Goal: Task Accomplishment & Management: Manage account settings

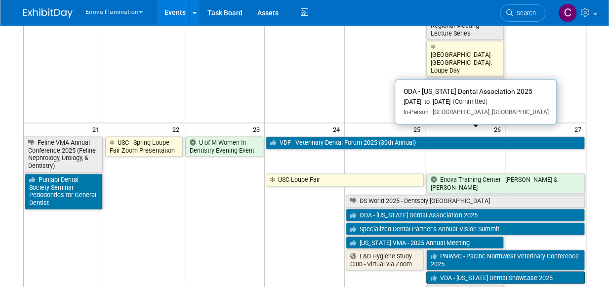
scroll to position [703, 0]
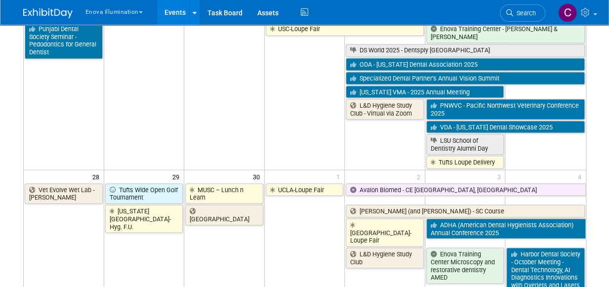
scroll to position [861, 0]
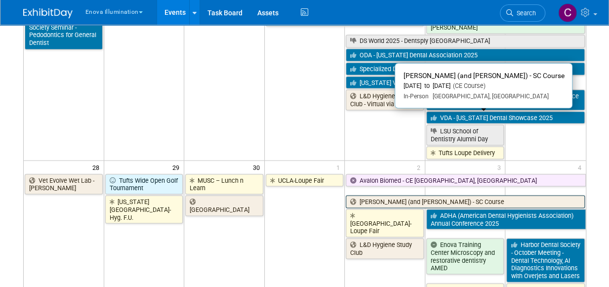
click at [372, 195] on link "[PERSON_NAME] (and [PERSON_NAME]) - SC Course" at bounding box center [465, 201] width 239 height 13
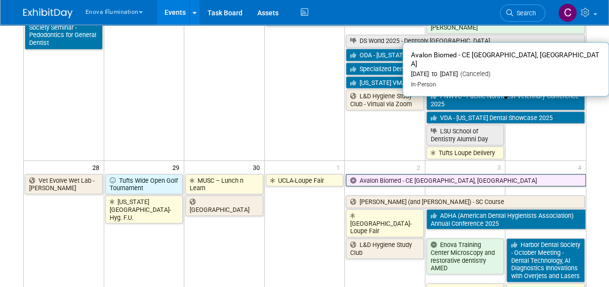
click at [382, 174] on link "Avalon Biomed - CE San Antonio, TX" at bounding box center [466, 180] width 240 height 13
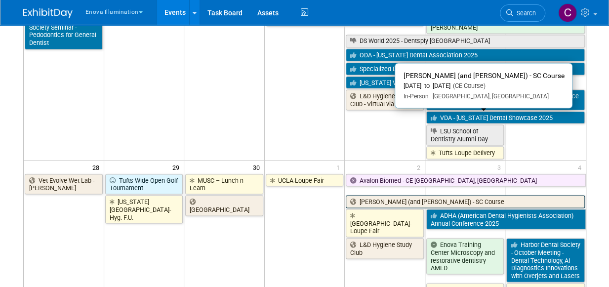
click at [381, 195] on link "[PERSON_NAME] (and [PERSON_NAME]) - SC Course" at bounding box center [465, 201] width 239 height 13
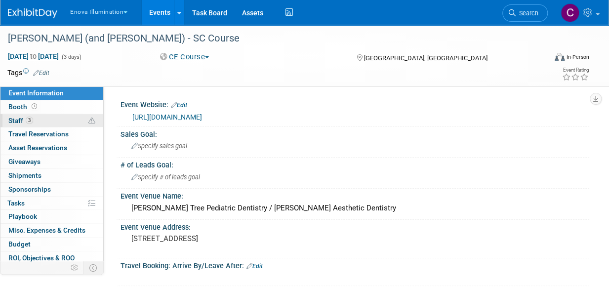
click at [15, 117] on span "Staff 3" at bounding box center [20, 121] width 25 height 8
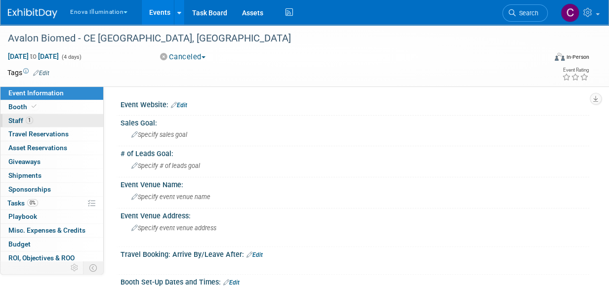
drag, startPoint x: 14, startPoint y: 117, endPoint x: 45, endPoint y: 120, distance: 31.7
click at [14, 117] on span "Staff 1" at bounding box center [20, 121] width 25 height 8
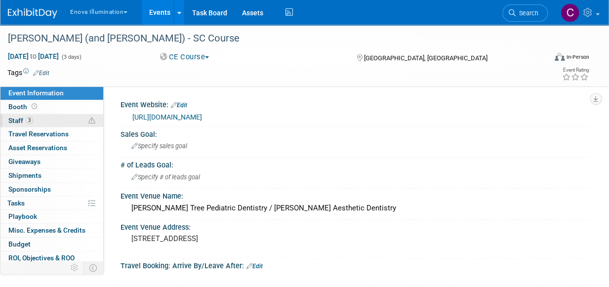
click at [19, 119] on span "Staff 3" at bounding box center [20, 121] width 25 height 8
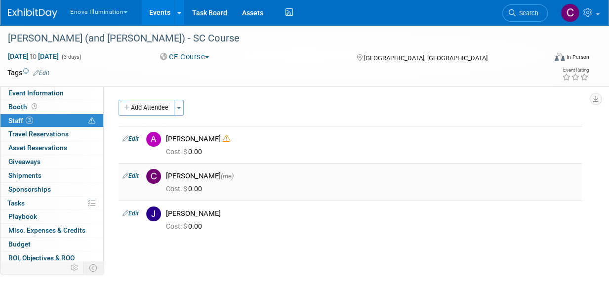
click at [132, 176] on link "Edit" at bounding box center [131, 175] width 16 height 7
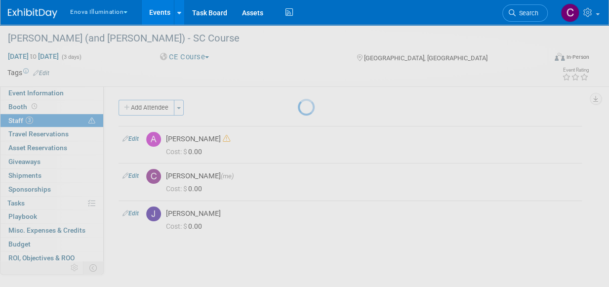
select select "875cea12-3115-4a68-bacb-82929270209a"
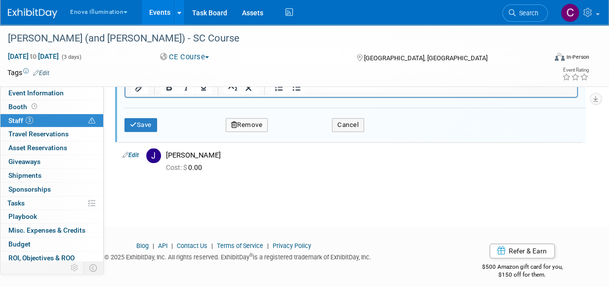
scroll to position [404, 0]
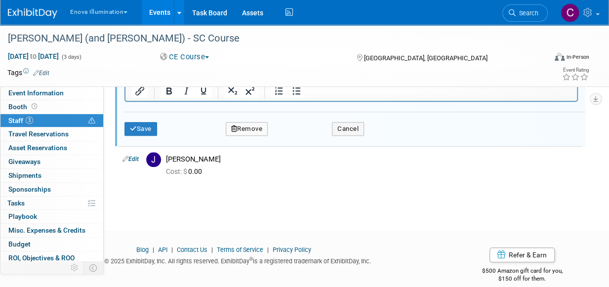
click at [251, 129] on button "Remove" at bounding box center [247, 129] width 42 height 14
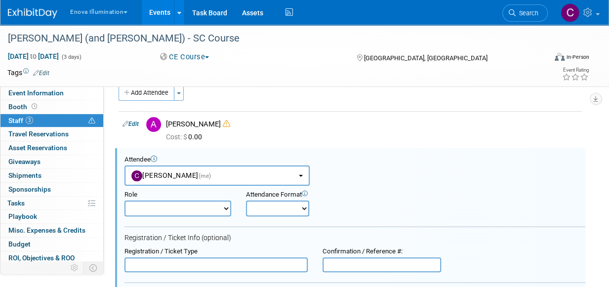
scroll to position [0, 0]
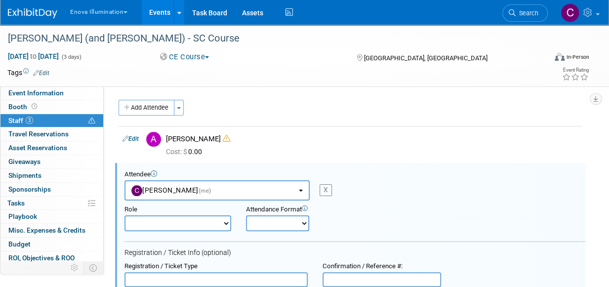
click at [331, 191] on div "X" at bounding box center [326, 190] width 12 height 12
select select
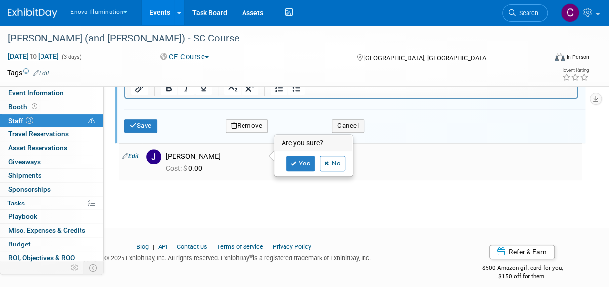
scroll to position [384, 0]
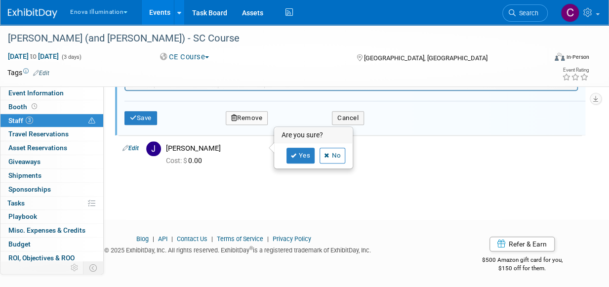
drag, startPoint x: 330, startPoint y: 156, endPoint x: 352, endPoint y: 159, distance: 22.4
click at [330, 157] on link "No" at bounding box center [333, 156] width 26 height 16
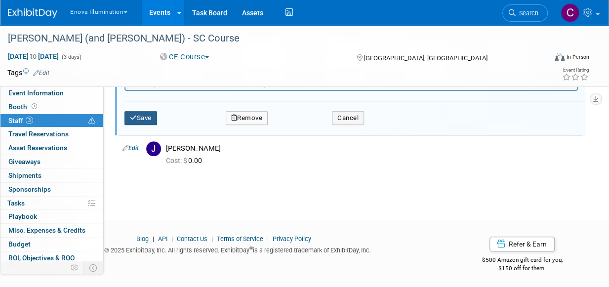
click at [144, 111] on button "Save" at bounding box center [140, 118] width 33 height 14
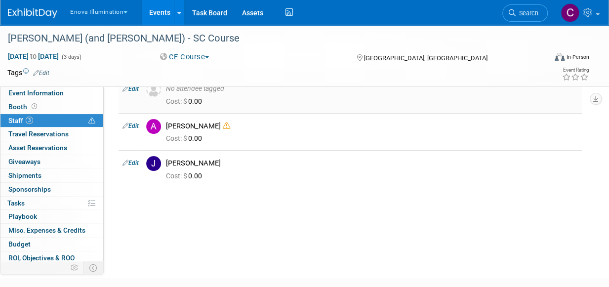
scroll to position [0, 0]
